Goal: Task Accomplishment & Management: Manage account settings

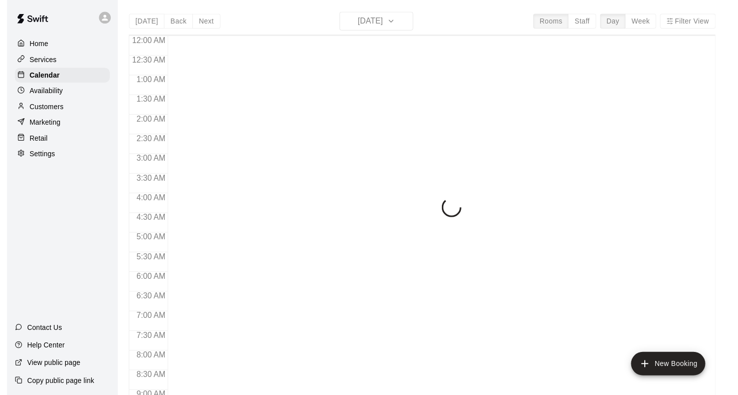
scroll to position [461, 0]
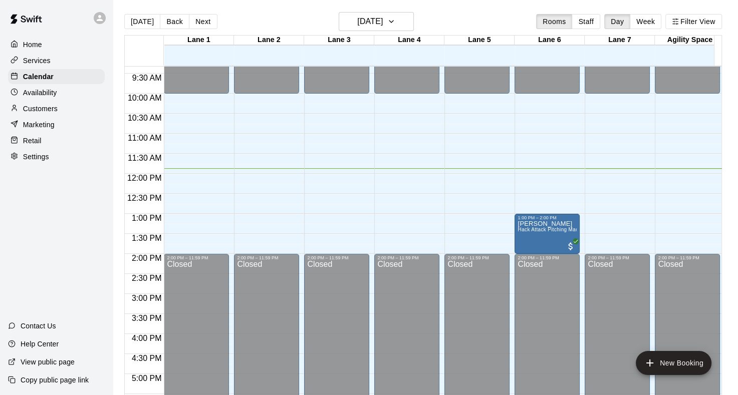
scroll to position [376, 0]
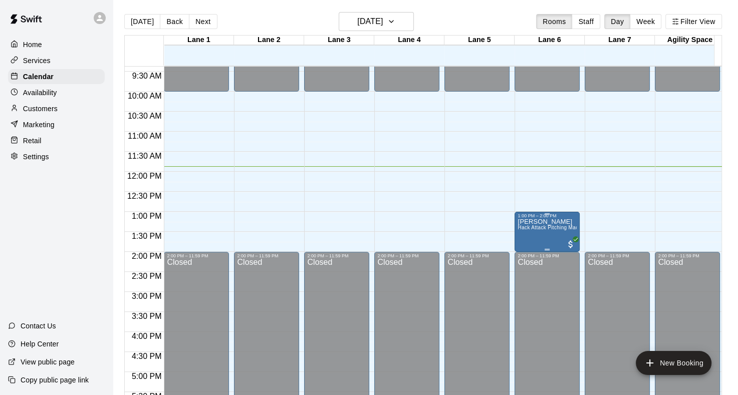
click at [551, 227] on span "Hack Attack Pitching Machine Lane Rental - Baseball" at bounding box center [581, 228] width 127 height 6
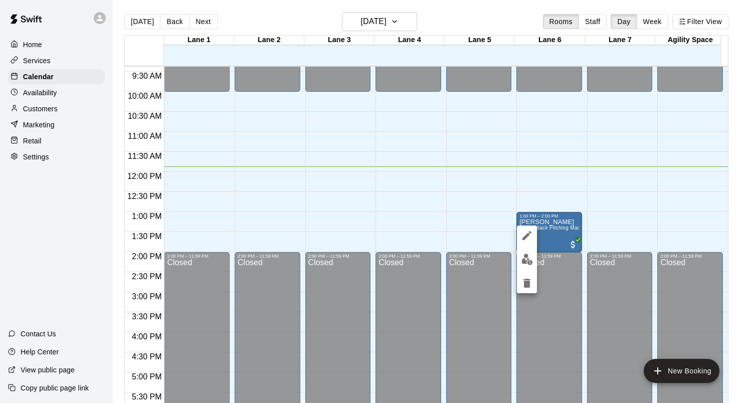
click at [605, 218] on div at bounding box center [373, 201] width 746 height 403
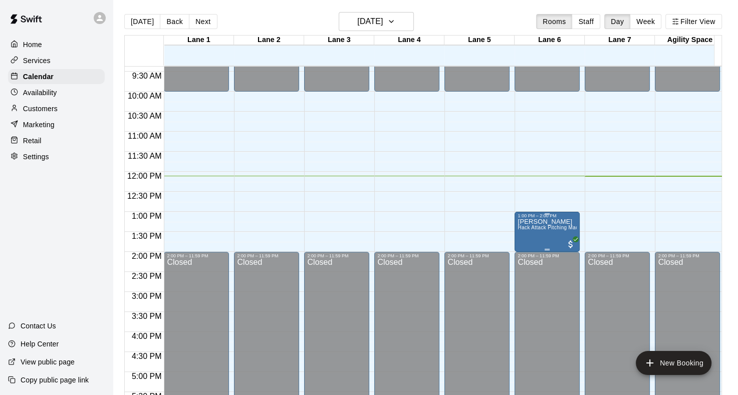
click at [565, 229] on span "Hack Attack Pitching Machine Lane Rental - Baseball" at bounding box center [581, 228] width 127 height 6
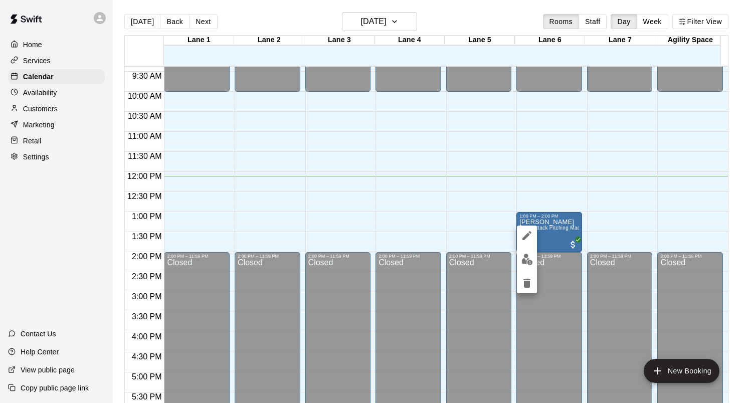
click at [563, 221] on div at bounding box center [373, 201] width 746 height 403
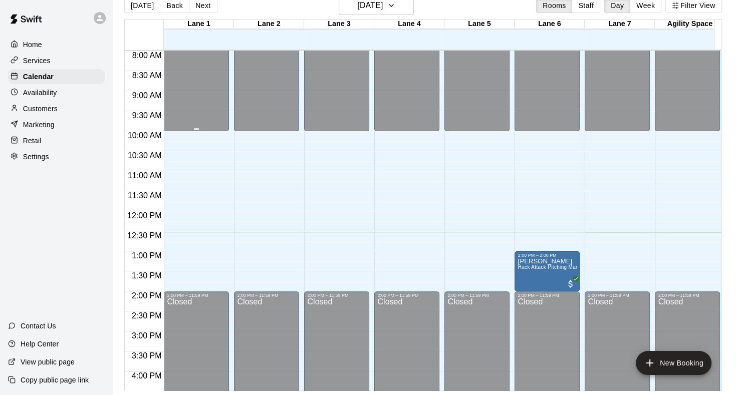
scroll to position [326, 0]
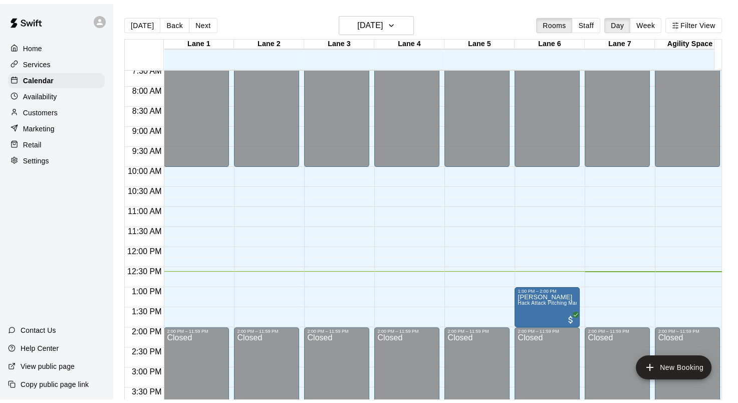
scroll to position [405, 0]
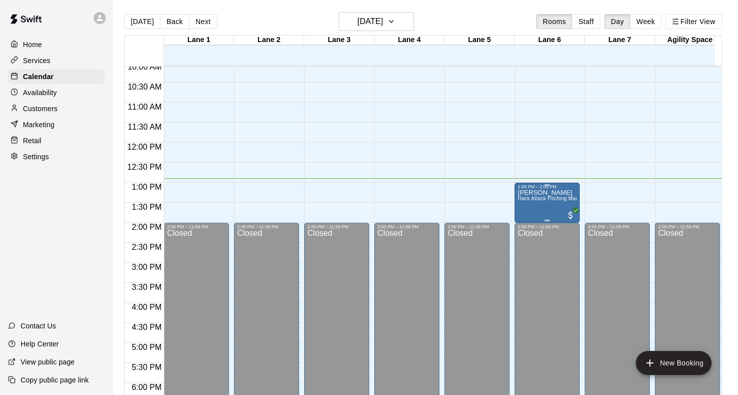
click at [516, 191] on div "1:00 PM – 2:00 PM [PERSON_NAME] Hack Attack Pitching Machine Lane Rental - Base…" at bounding box center [547, 203] width 65 height 40
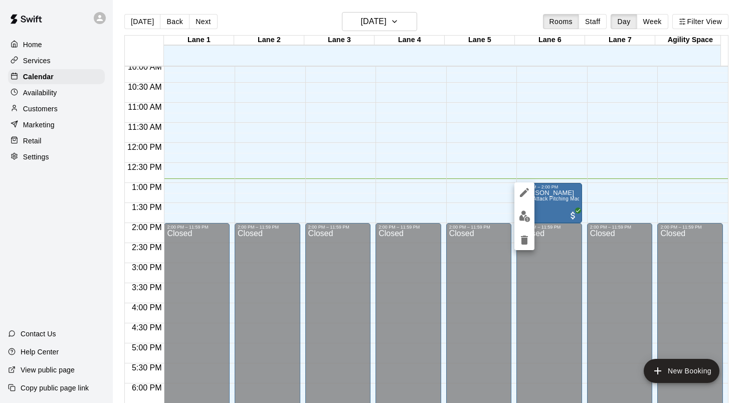
click at [566, 216] on div at bounding box center [373, 201] width 746 height 403
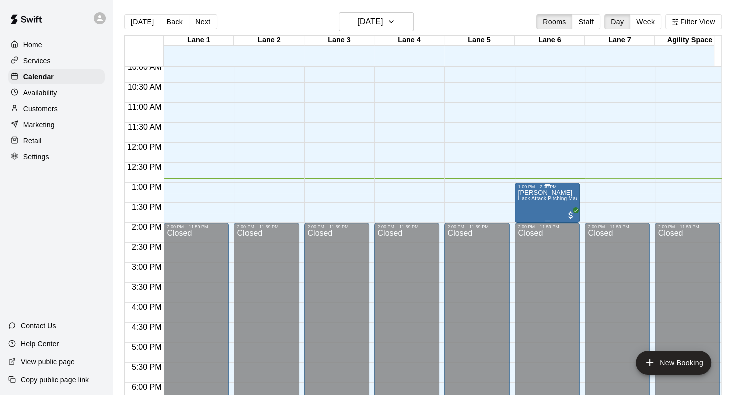
click at [554, 202] on div "[PERSON_NAME] Hack Attack Pitching Machine Lane Rental - Baseball" at bounding box center [547, 386] width 59 height 395
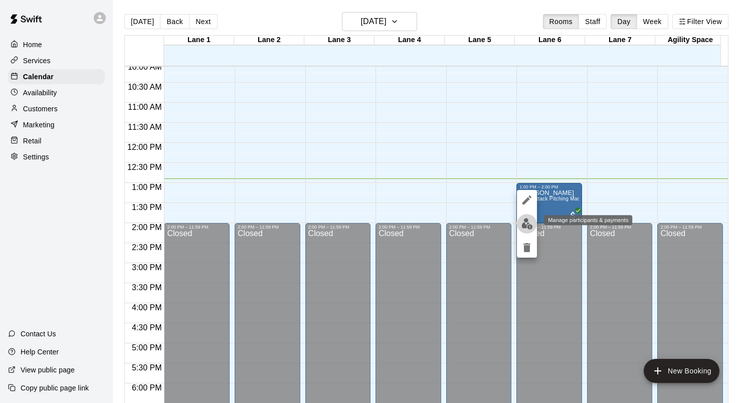
click at [527, 224] on img "edit" at bounding box center [527, 224] width 12 height 12
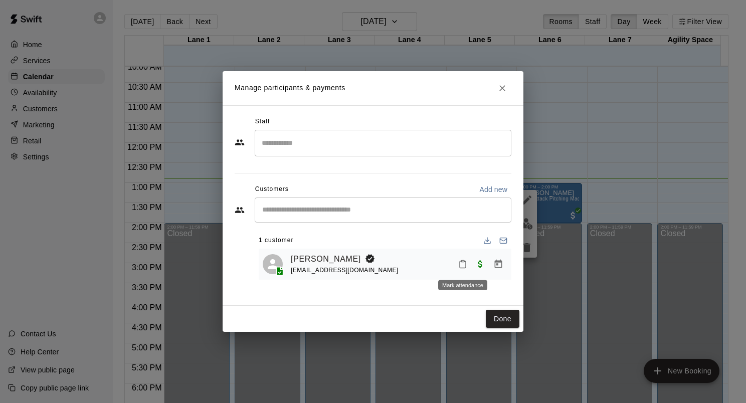
click at [463, 264] on icon "Mark attendance" at bounding box center [462, 264] width 9 height 9
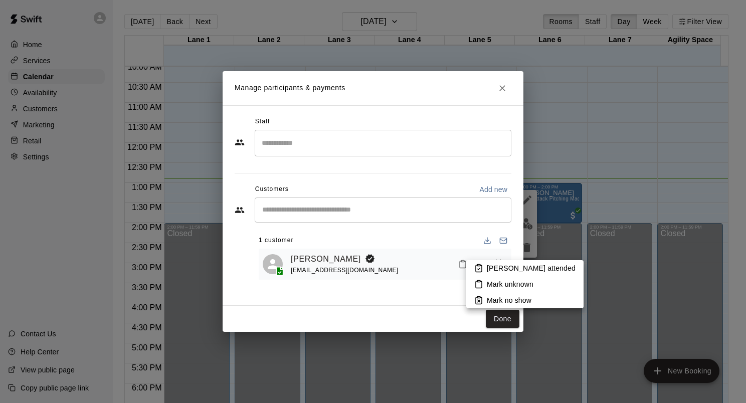
click at [511, 90] on div at bounding box center [373, 201] width 746 height 403
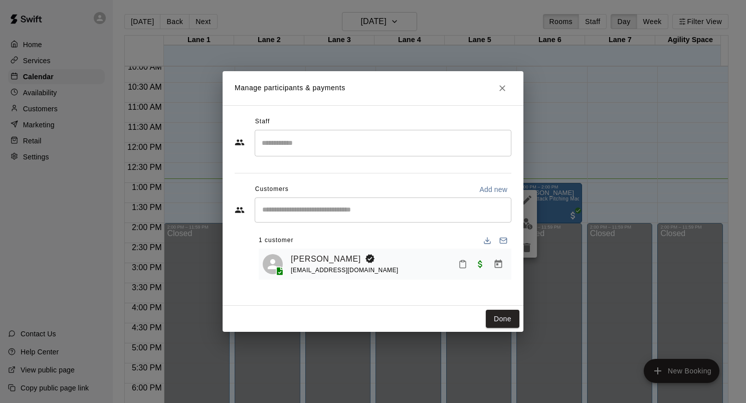
click at [503, 92] on icon "Close" at bounding box center [502, 88] width 10 height 10
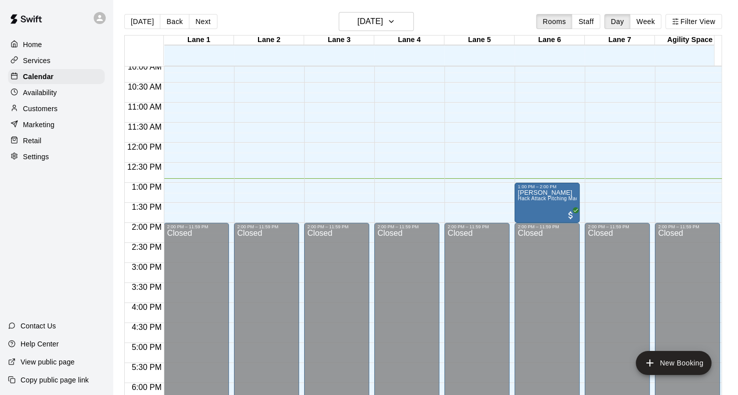
click at [46, 116] on div "Customers" at bounding box center [56, 108] width 97 height 15
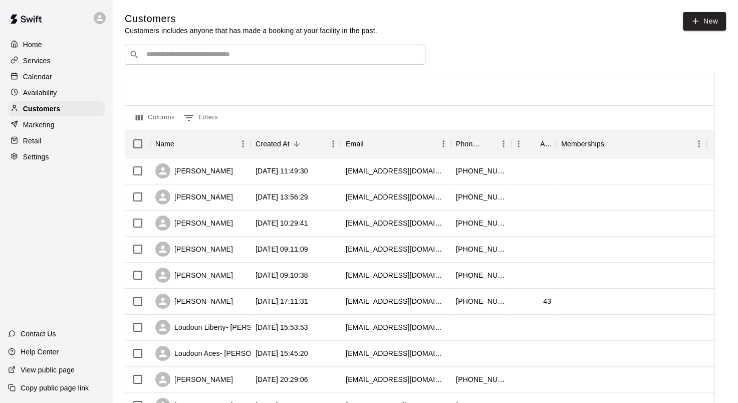
click at [337, 52] on input "Search customers by name or email" at bounding box center [282, 55] width 278 height 10
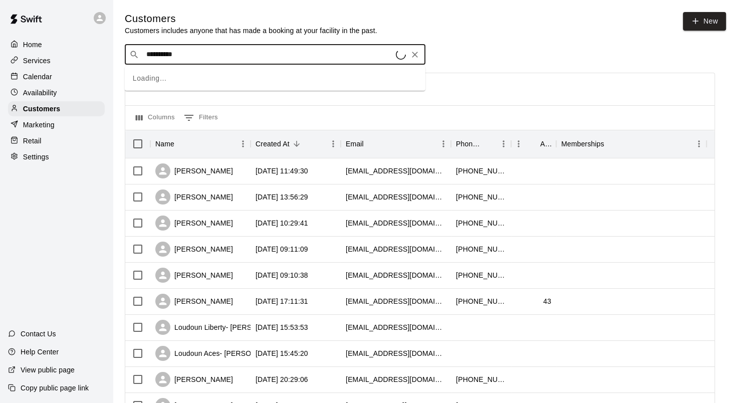
type input "**********"
click at [327, 80] on div "[PERSON_NAME] [EMAIL_ADDRESS][DOMAIN_NAME]" at bounding box center [285, 83] width 265 height 22
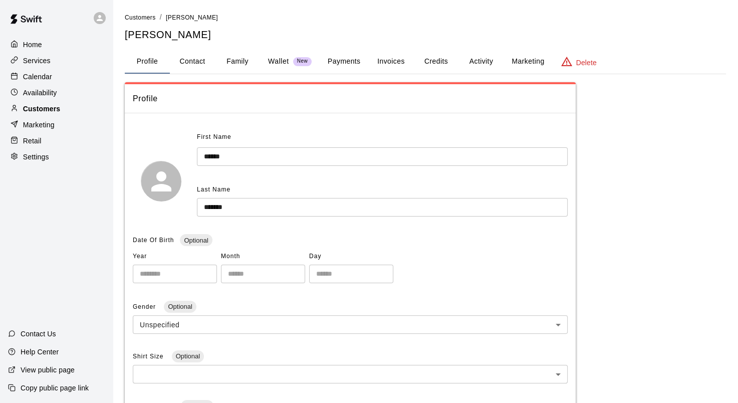
click at [52, 107] on p "Customers" at bounding box center [41, 109] width 37 height 10
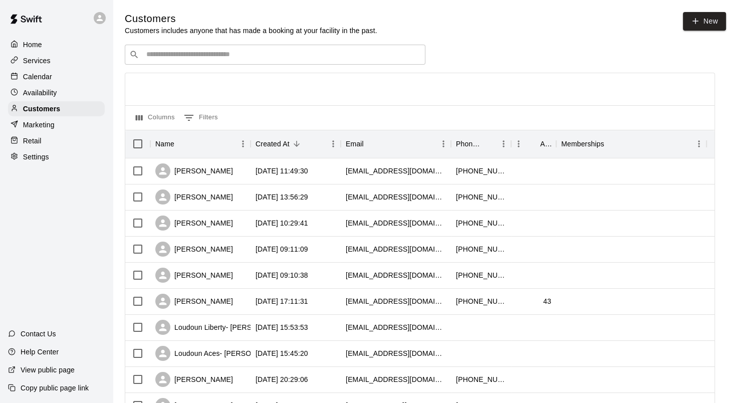
click at [178, 63] on div "​ ​" at bounding box center [275, 55] width 301 height 20
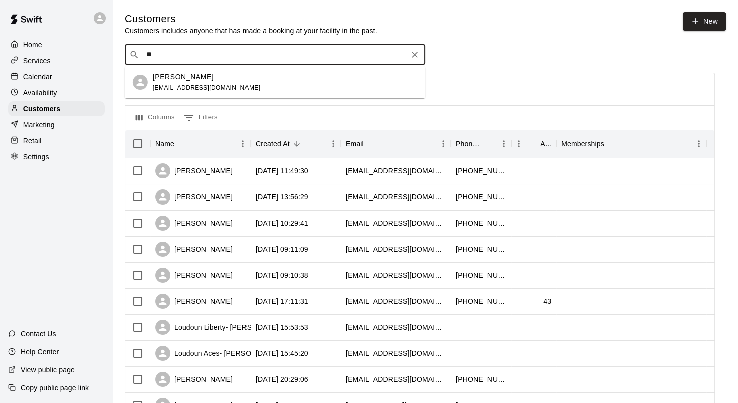
type input "*"
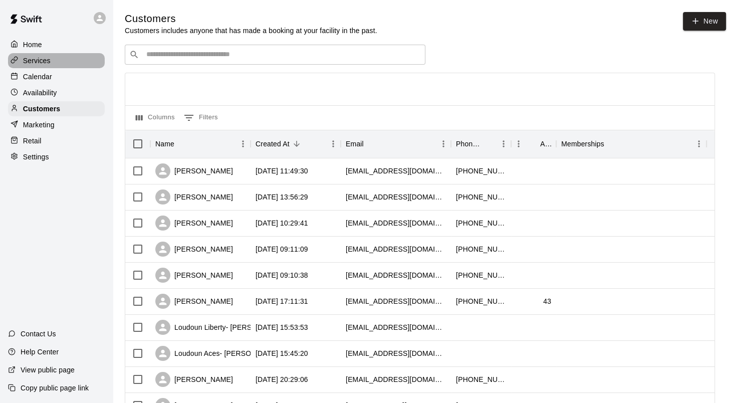
click at [52, 60] on div "Services" at bounding box center [56, 60] width 97 height 15
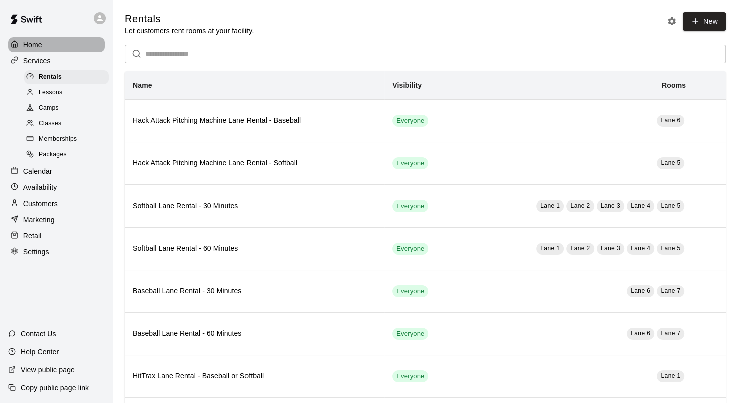
click at [51, 51] on div "Home" at bounding box center [56, 44] width 97 height 15
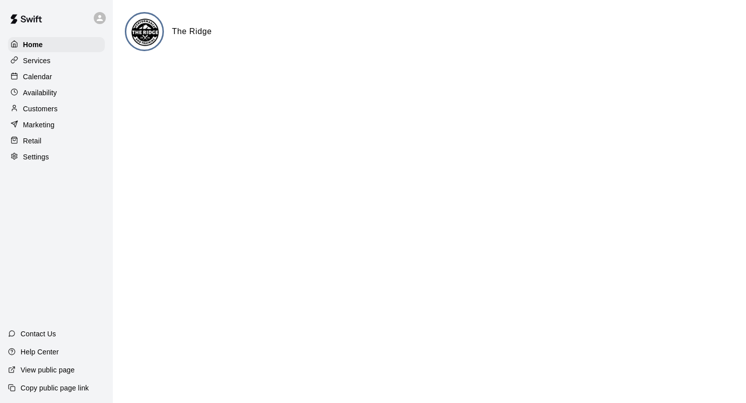
click at [51, 81] on p "Calendar" at bounding box center [37, 77] width 29 height 10
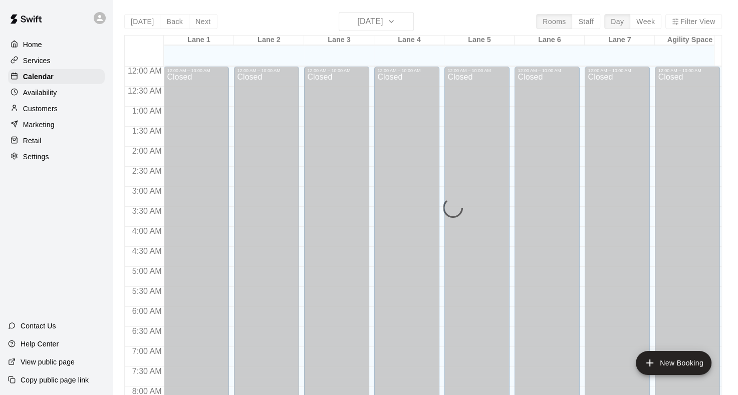
scroll to position [518, 0]
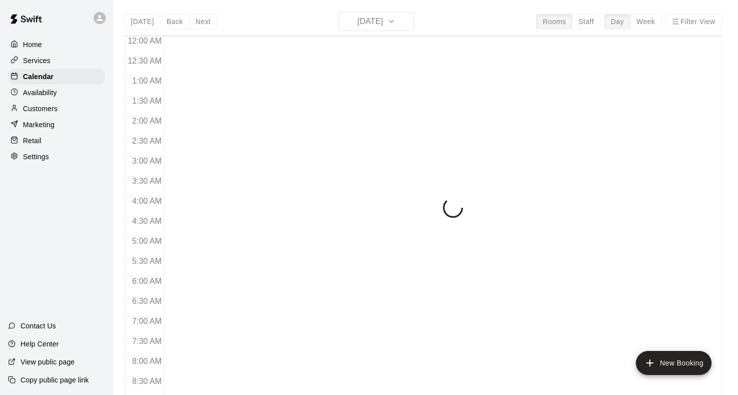
scroll to position [519, 0]
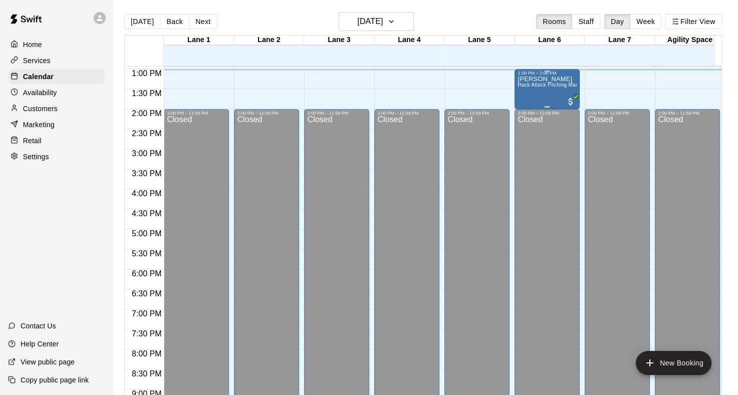
click at [555, 88] on span "Hack Attack Pitching Machine Lane Rental - Baseball" at bounding box center [581, 85] width 127 height 6
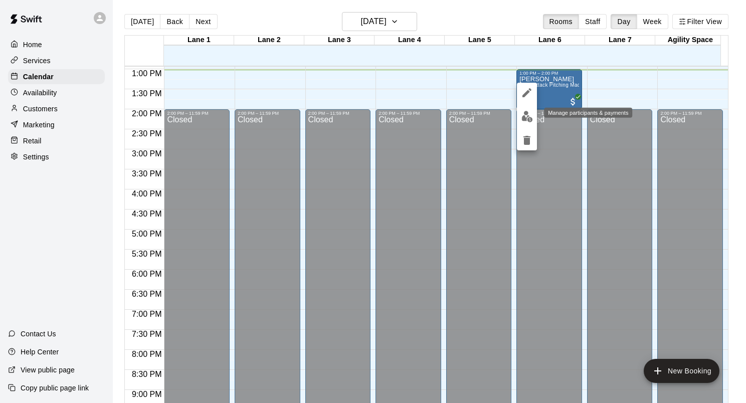
click at [528, 115] on img "edit" at bounding box center [527, 117] width 12 height 12
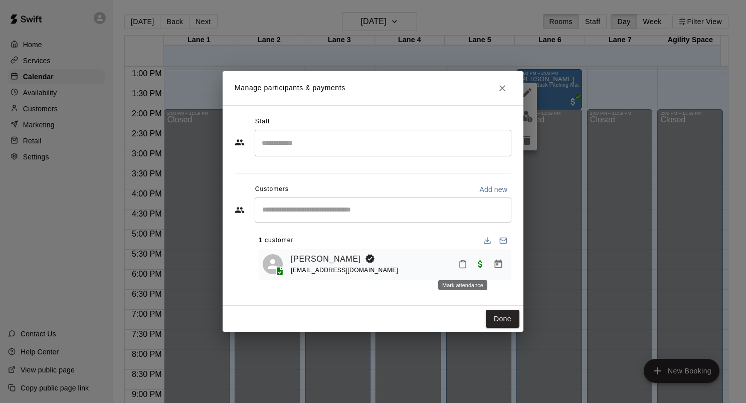
click at [458, 267] on icon "Mark attendance" at bounding box center [462, 264] width 9 height 9
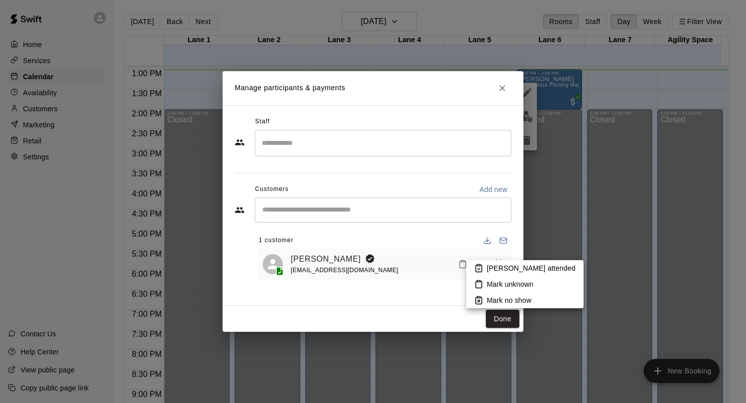
click at [472, 268] on li "[PERSON_NAME] attended" at bounding box center [524, 268] width 117 height 16
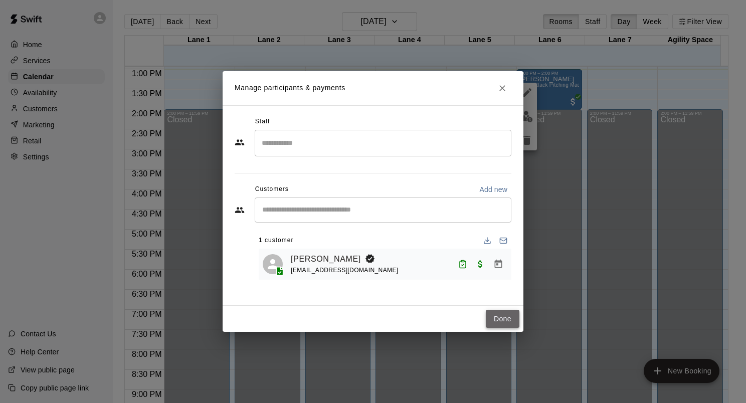
click at [500, 321] on button "Done" at bounding box center [503, 319] width 34 height 19
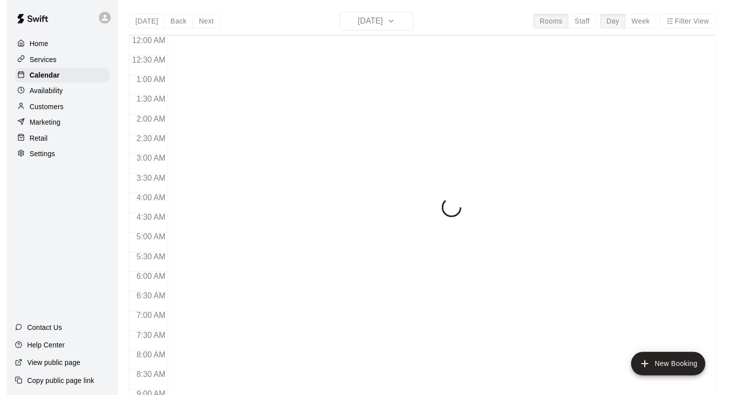
scroll to position [523, 0]
